Goal: Task Accomplishment & Management: Use online tool/utility

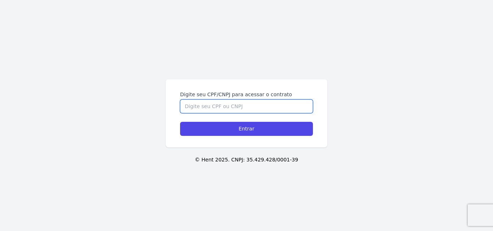
click at [223, 107] on input "Digite seu CPF/CNPJ para acessar o contrato" at bounding box center [246, 107] width 133 height 14
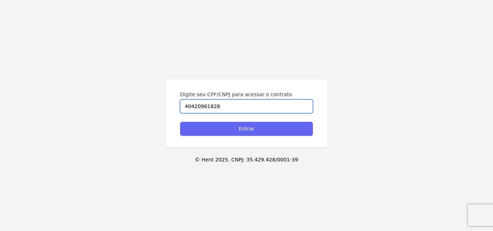
type input "40420961828"
click at [265, 123] on input "Entrar" at bounding box center [246, 129] width 133 height 14
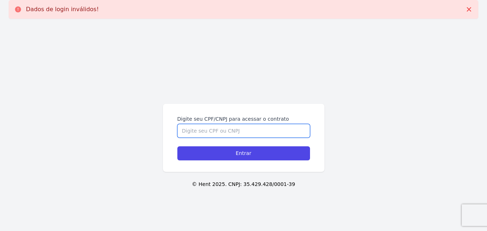
click at [211, 133] on input "Digite seu CPF/CNPJ para acessar o contrato" at bounding box center [243, 131] width 133 height 14
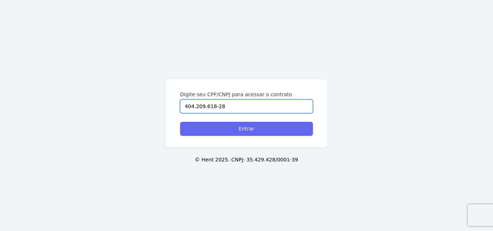
type input "404.209.618-28"
click at [227, 129] on input "Entrar" at bounding box center [246, 129] width 133 height 14
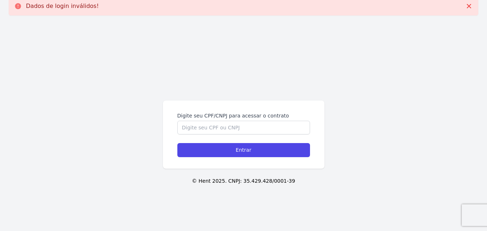
scroll to position [25, 0]
